Goal: Information Seeking & Learning: Learn about a topic

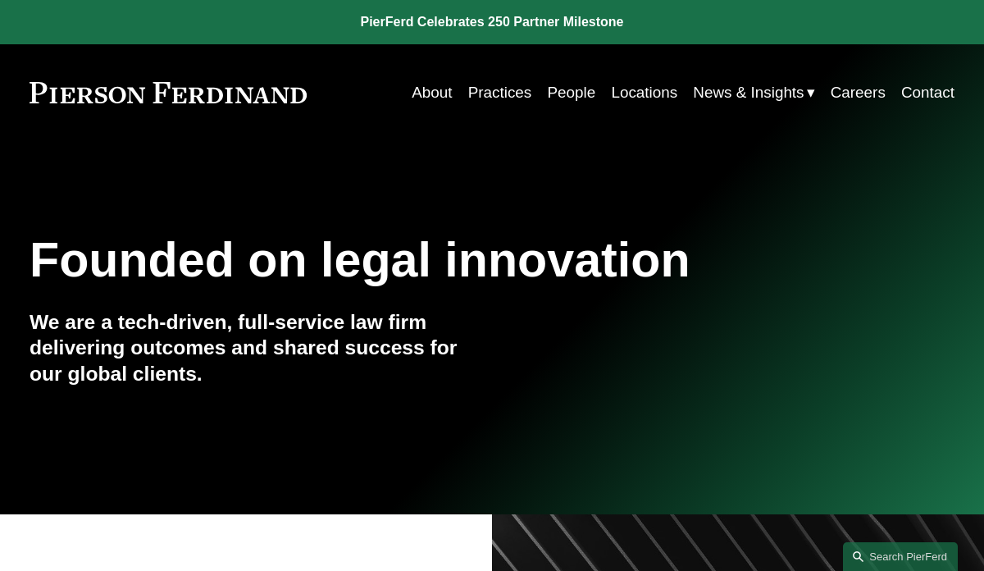
click at [565, 96] on link "People" at bounding box center [571, 92] width 48 height 31
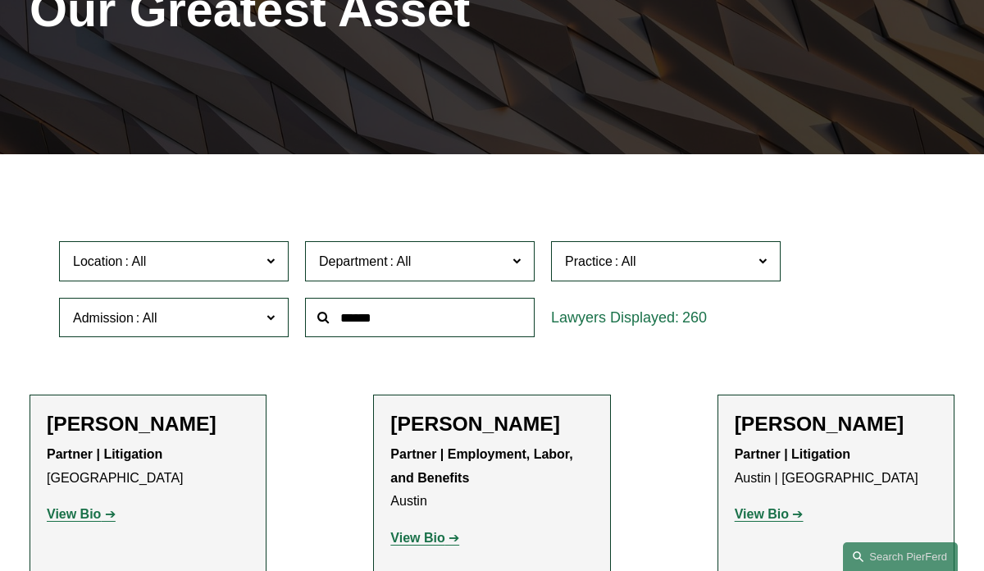
scroll to position [257, 0]
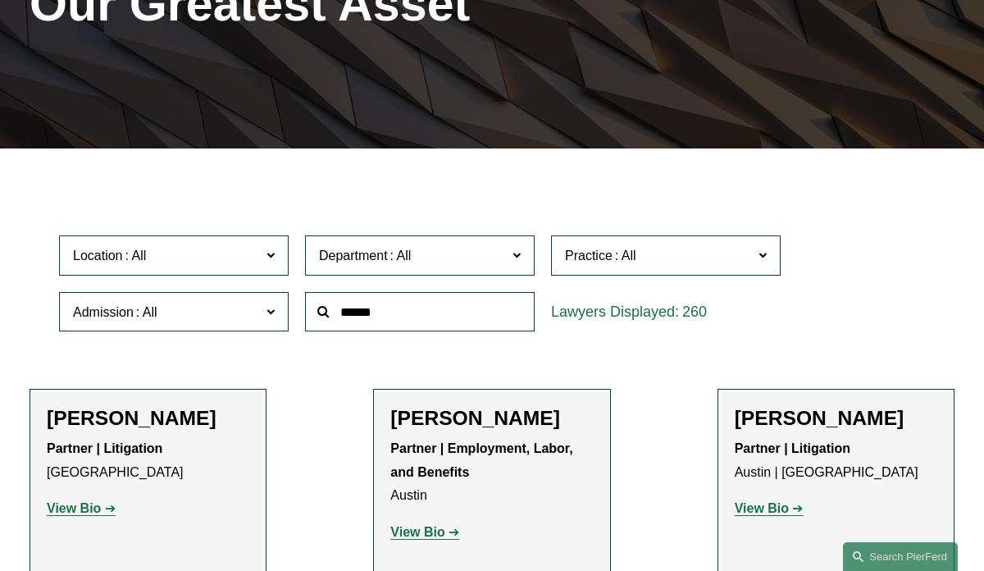
click at [229, 265] on span "Location" at bounding box center [167, 255] width 188 height 22
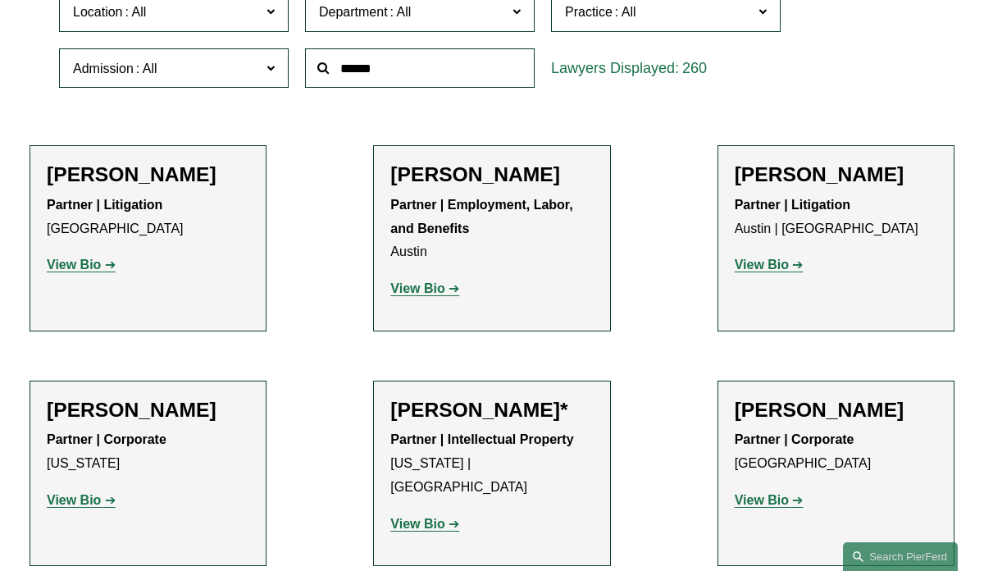
scroll to position [459, 0]
click at [0, 0] on link "[GEOGRAPHIC_DATA]" at bounding box center [0, 0] width 0 height 0
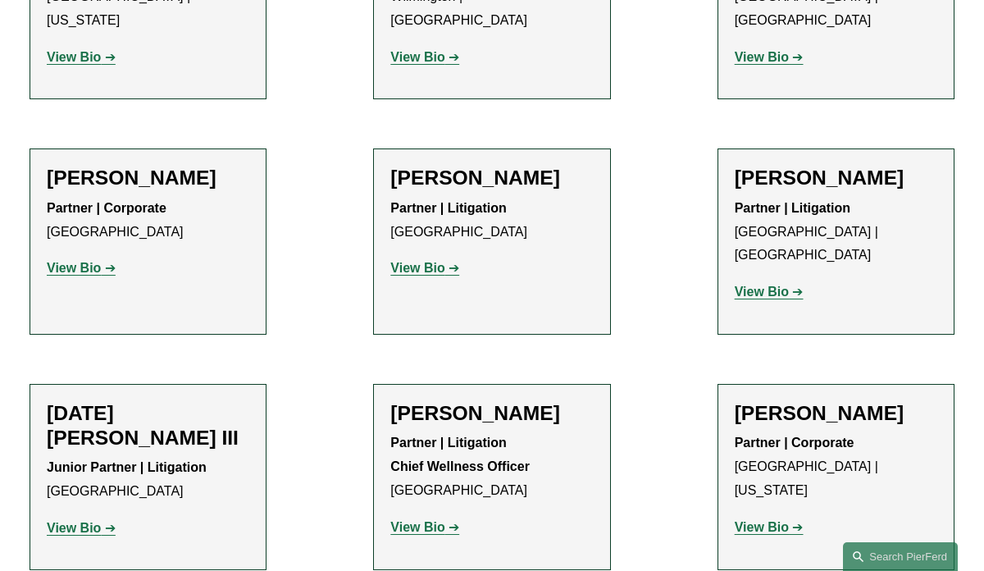
scroll to position [1157, 0]
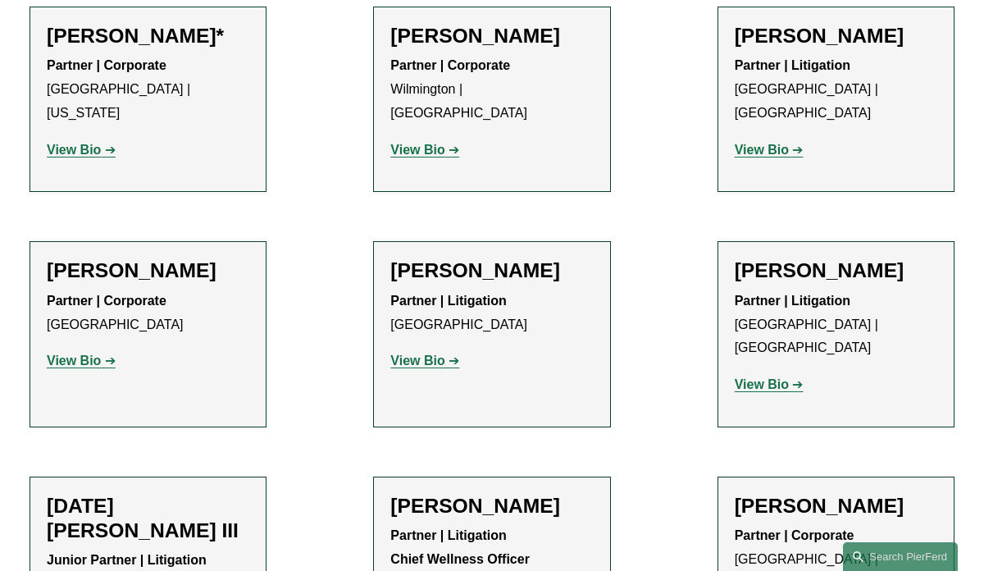
click at [85, 354] on strong "View Bio" at bounding box center [74, 361] width 54 height 14
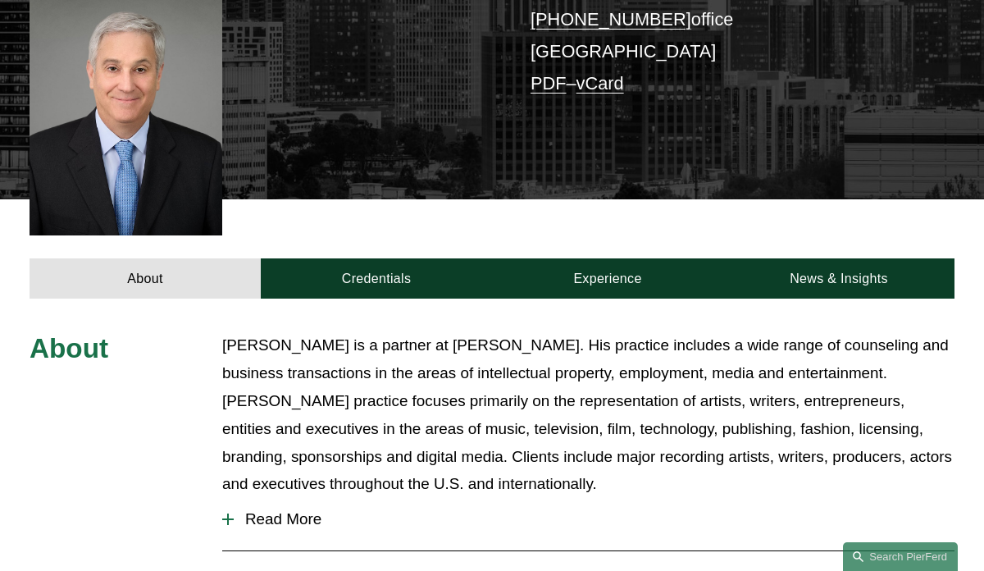
scroll to position [398, 0]
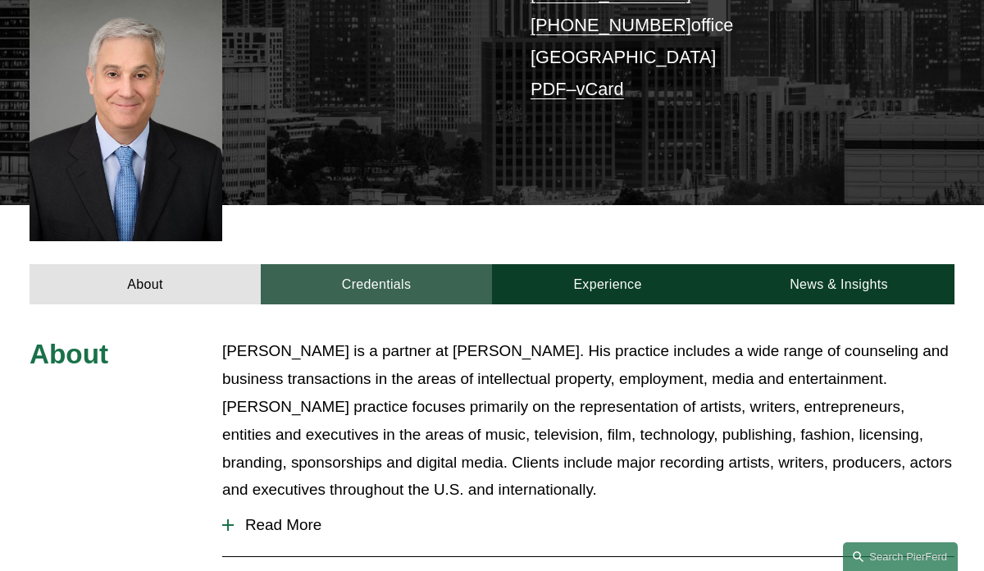
click at [357, 264] on link "Credentials" at bounding box center [376, 284] width 231 height 40
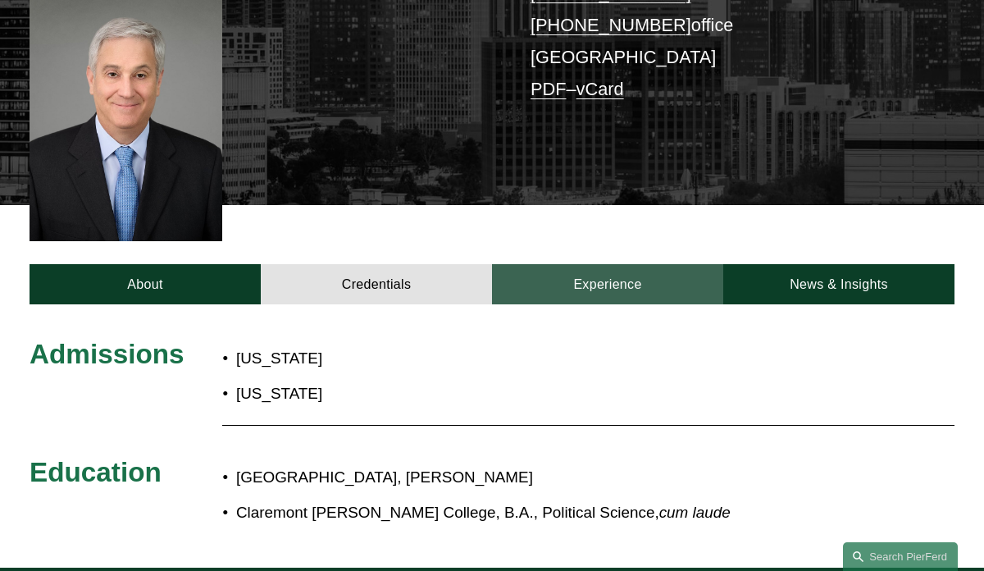
click at [564, 264] on link "Experience" at bounding box center [607, 284] width 231 height 40
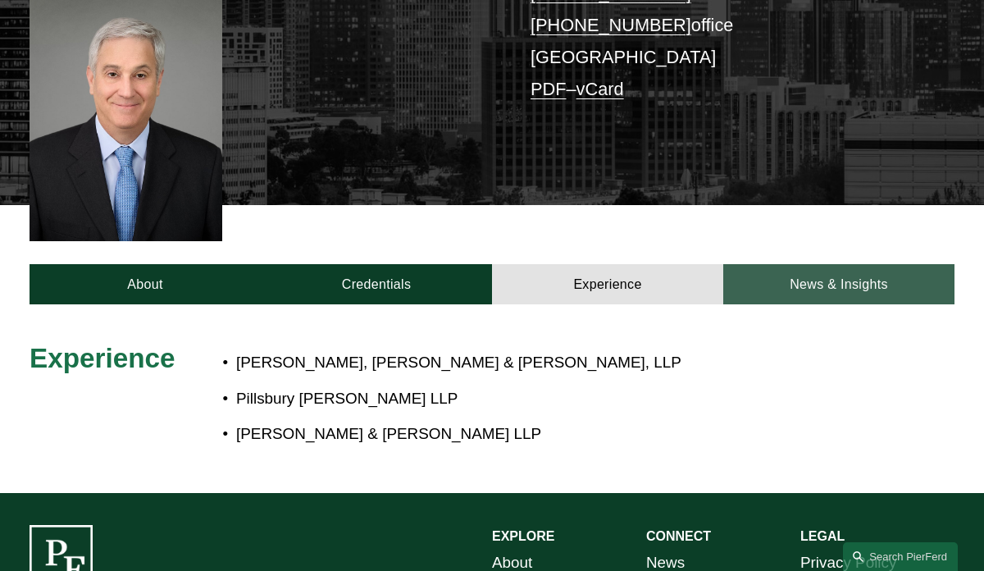
click at [876, 264] on link "News & Insights" at bounding box center [839, 284] width 231 height 40
